Goal: Use online tool/utility: Use online tool/utility

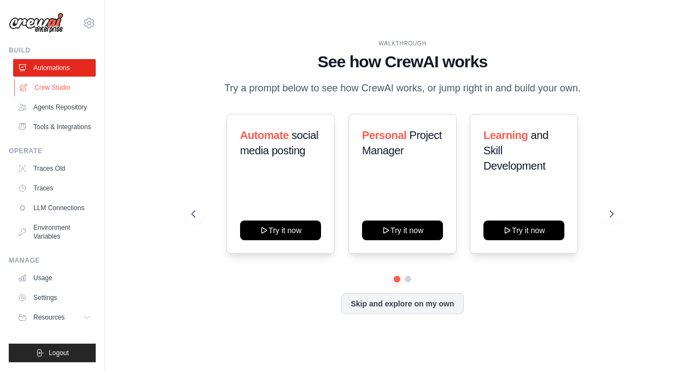
click at [71, 89] on link "Crew Studio" at bounding box center [55, 88] width 83 height 18
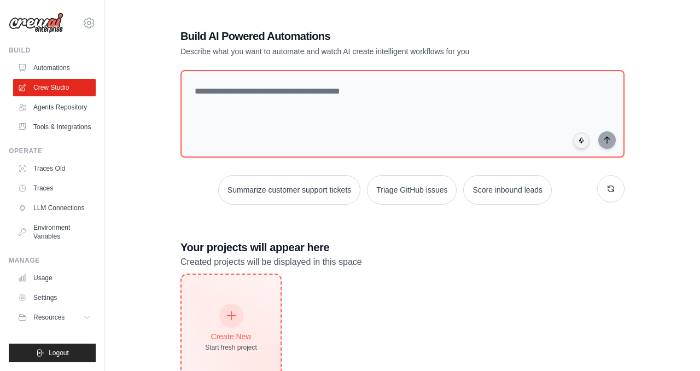
click at [252, 335] on div "Create New" at bounding box center [231, 336] width 52 height 11
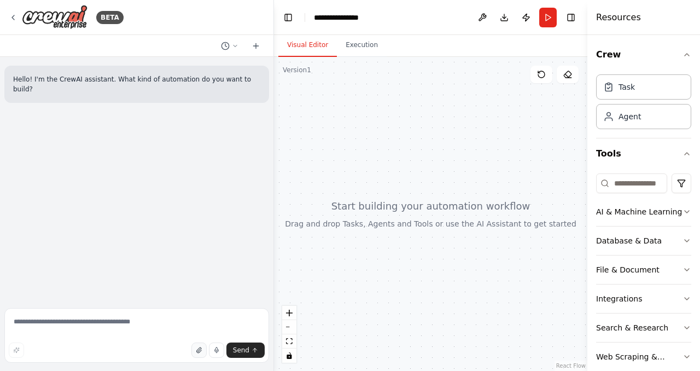
click at [201, 354] on button "button" at bounding box center [198, 349] width 15 height 15
click at [117, 326] on textarea at bounding box center [136, 335] width 265 height 55
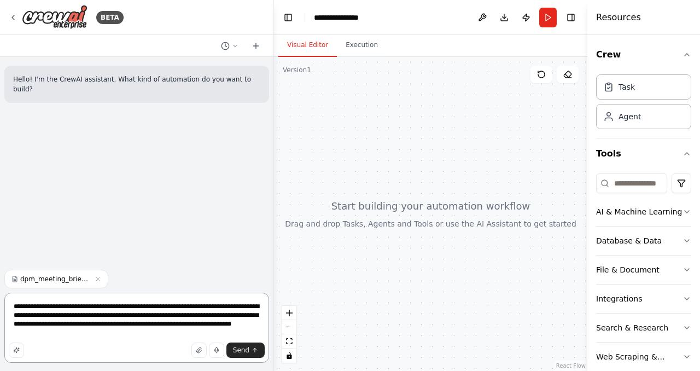
paste textarea "**********"
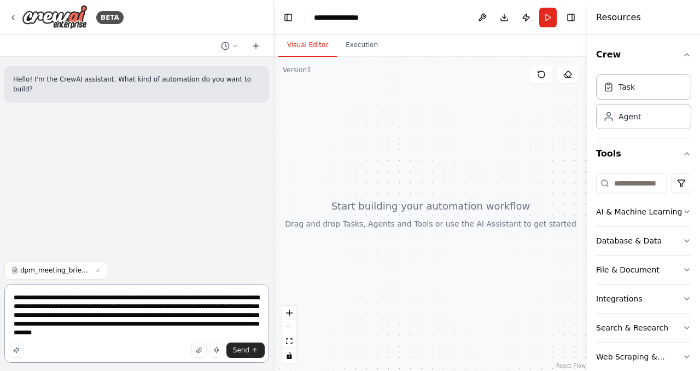
click at [212, 326] on textarea "**********" at bounding box center [136, 323] width 265 height 79
click at [113, 335] on textarea "**********" at bounding box center [136, 323] width 265 height 79
type textarea "**********"
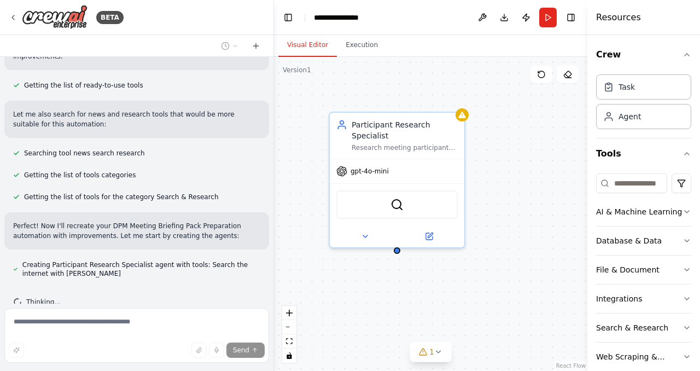
scroll to position [269, 0]
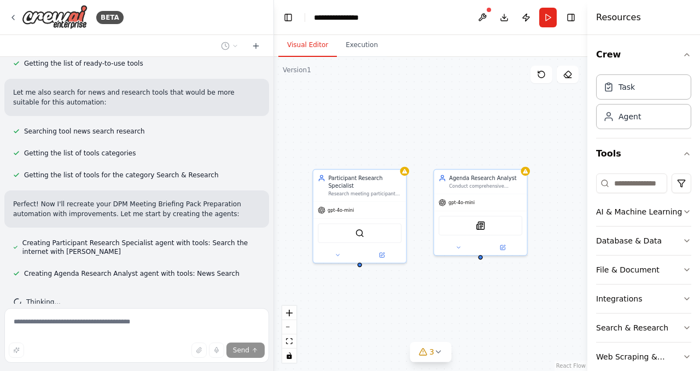
drag, startPoint x: 495, startPoint y: 155, endPoint x: 416, endPoint y: 149, distance: 78.5
click at [416, 149] on div "Participant Research Specialist Research meeting participants through comprehen…" at bounding box center [430, 214] width 313 height 314
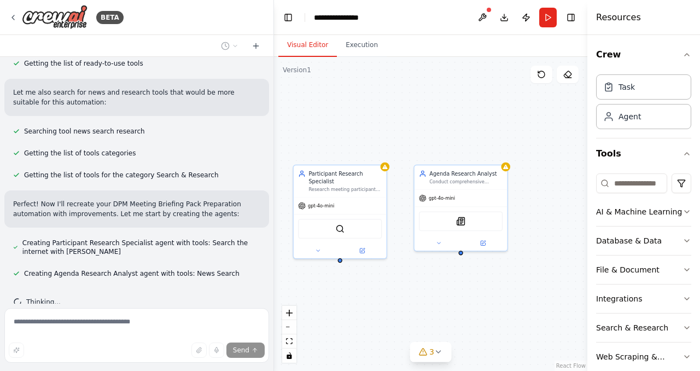
scroll to position [291, 0]
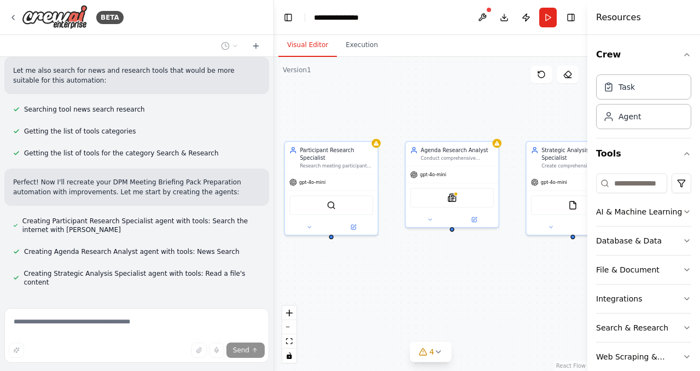
drag, startPoint x: 444, startPoint y: 140, endPoint x: 435, endPoint y: 117, distance: 25.1
click at [437, 117] on div "Participant Research Specialist Research meeting participants through comprehen…" at bounding box center [430, 214] width 313 height 314
drag, startPoint x: 439, startPoint y: 108, endPoint x: 408, endPoint y: 107, distance: 31.2
click at [408, 107] on div "Participant Research Specialist Research meeting participants through comprehen…" at bounding box center [430, 214] width 313 height 314
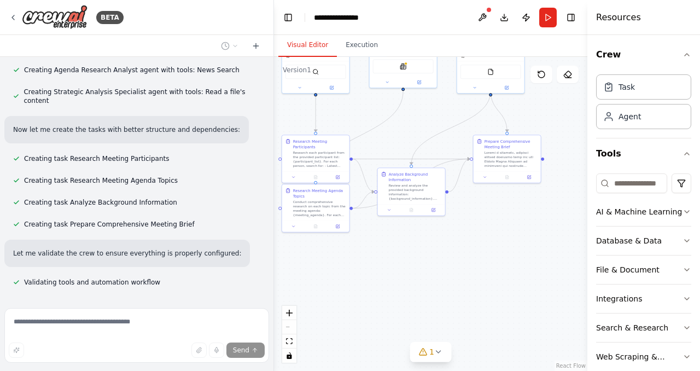
scroll to position [531, 0]
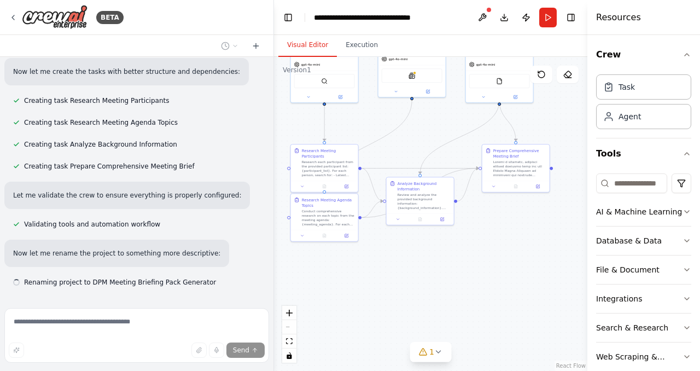
drag, startPoint x: 474, startPoint y: 272, endPoint x: 462, endPoint y: 154, distance: 118.8
click at [462, 154] on div ".deletable-edge-delete-btn { width: 20px; height: 20px; border: 0px solid #ffff…" at bounding box center [430, 214] width 313 height 314
click at [432, 351] on span "1" at bounding box center [431, 351] width 5 height 11
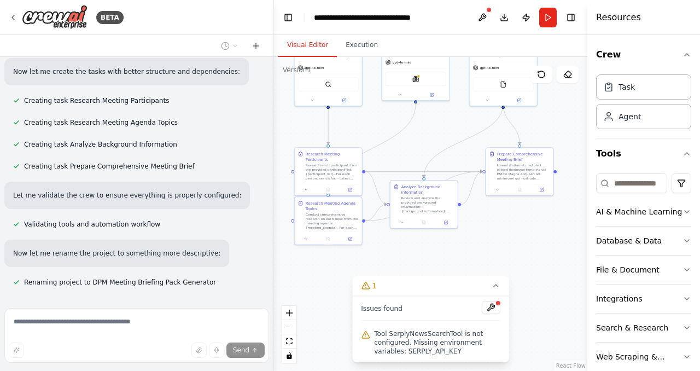
click at [502, 267] on div ".deletable-edge-delete-btn { width: 20px; height: 20px; border: 0px solid #ffff…" at bounding box center [430, 214] width 313 height 314
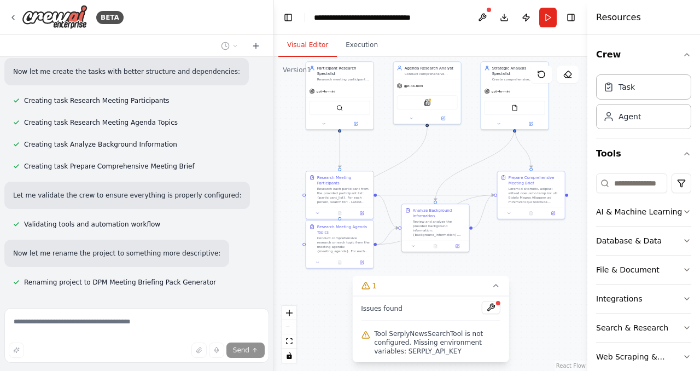
drag, startPoint x: 517, startPoint y: 219, endPoint x: 529, endPoint y: 242, distance: 26.2
click at [529, 242] on div ".deletable-edge-delete-btn { width: 20px; height: 20px; border: 0px solid #ffff…" at bounding box center [430, 214] width 313 height 314
click at [479, 14] on button at bounding box center [483, 18] width 18 height 20
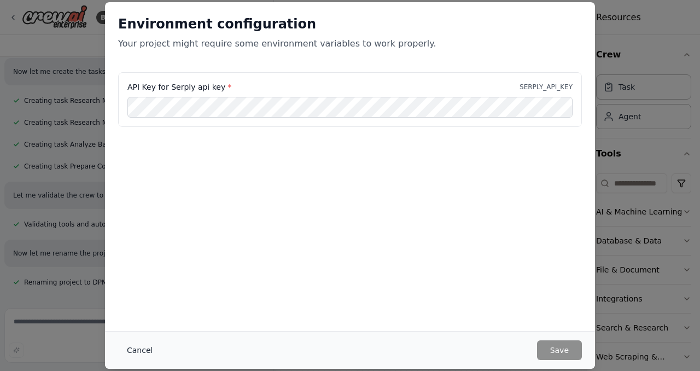
click at [146, 351] on button "Cancel" at bounding box center [139, 350] width 43 height 20
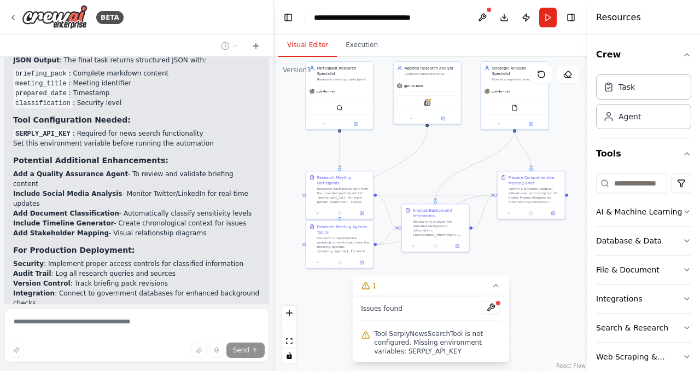
scroll to position [1429, 0]
